Goal: Task Accomplishment & Management: Manage account settings

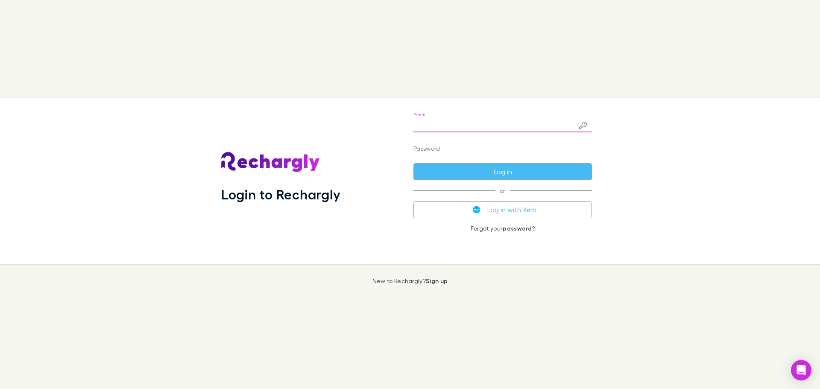
click at [483, 128] on input "Email" at bounding box center [502, 126] width 178 height 14
click at [409, 120] on div "Email Password Log in or Log in with Xero Forgot your password ?" at bounding box center [503, 181] width 192 height 166
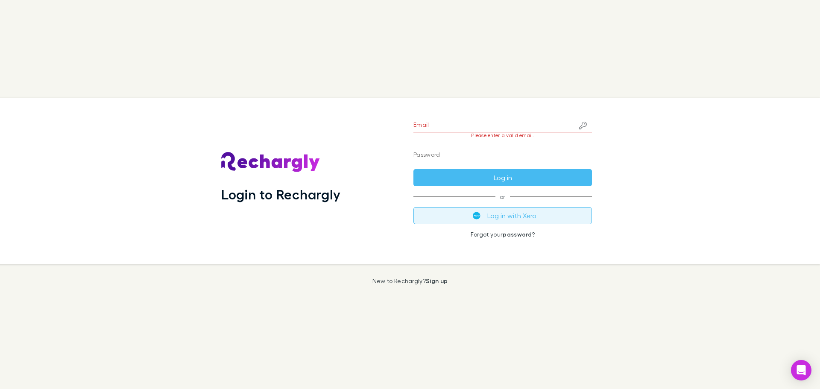
click at [438, 221] on button "Log in with Xero" at bounding box center [502, 215] width 178 height 17
